Goal: Task Accomplishment & Management: Use online tool/utility

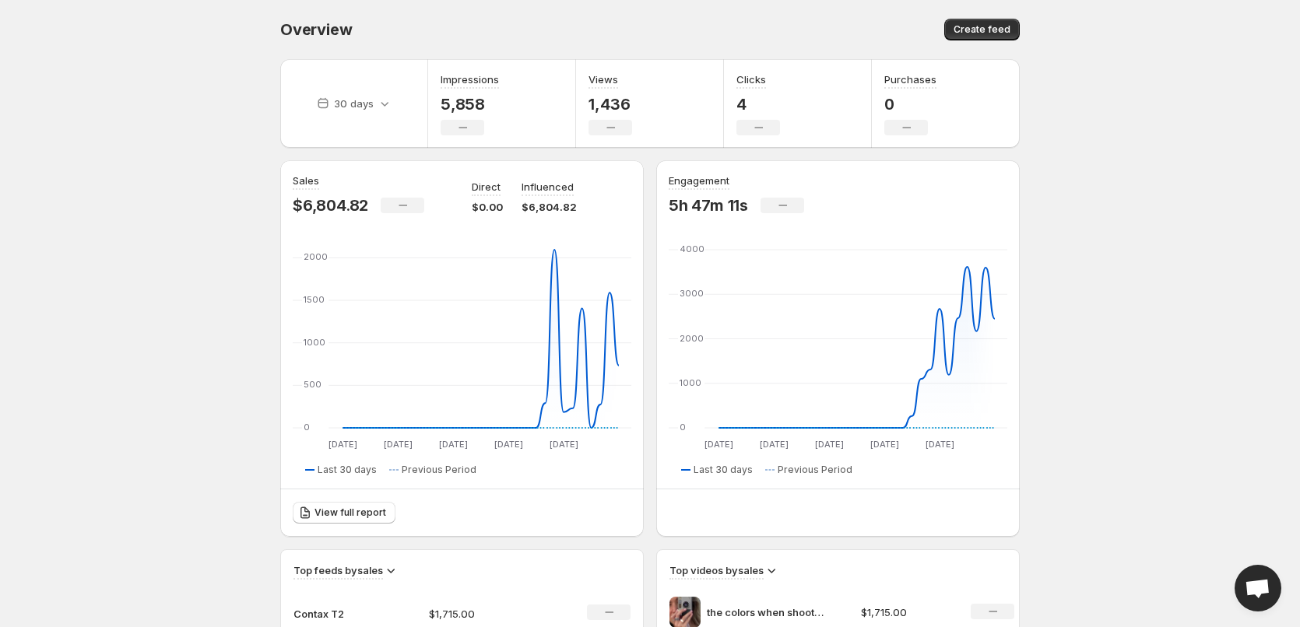
drag, startPoint x: 104, startPoint y: 423, endPoint x: 106, endPoint y: 395, distance: 27.3
drag, startPoint x: 109, startPoint y: 395, endPoint x: 93, endPoint y: 372, distance: 28.1
drag, startPoint x: 181, startPoint y: 380, endPoint x: 169, endPoint y: 377, distance: 12.1
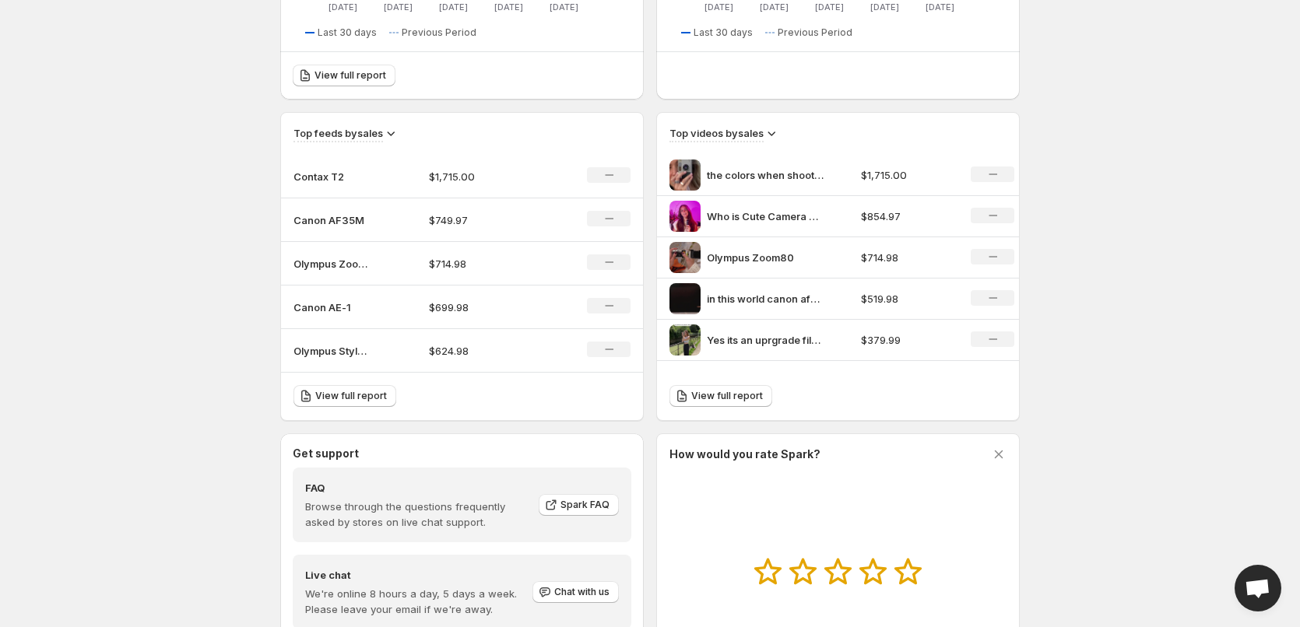
scroll to position [467, 0]
